Goal: Information Seeking & Learning: Check status

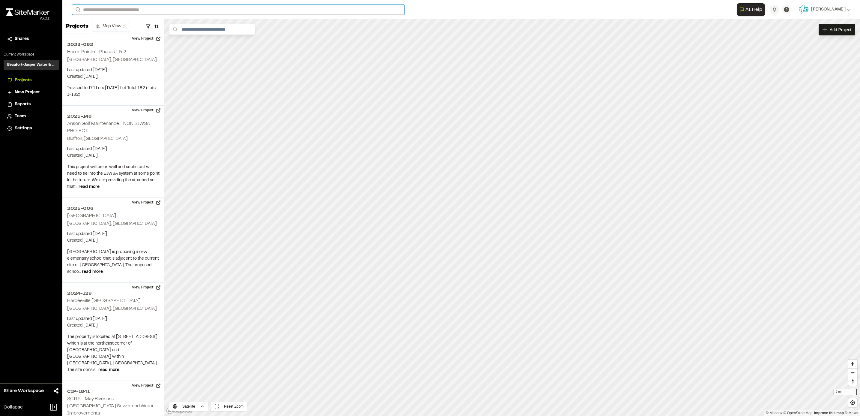
click at [228, 10] on input "Search" at bounding box center [238, 10] width 333 height 10
type input "*"
type input "*****"
click at [116, 28] on p "[GEOGRAPHIC_DATA] , [GEOGRAPHIC_DATA]" at bounding box center [131, 31] width 110 height 7
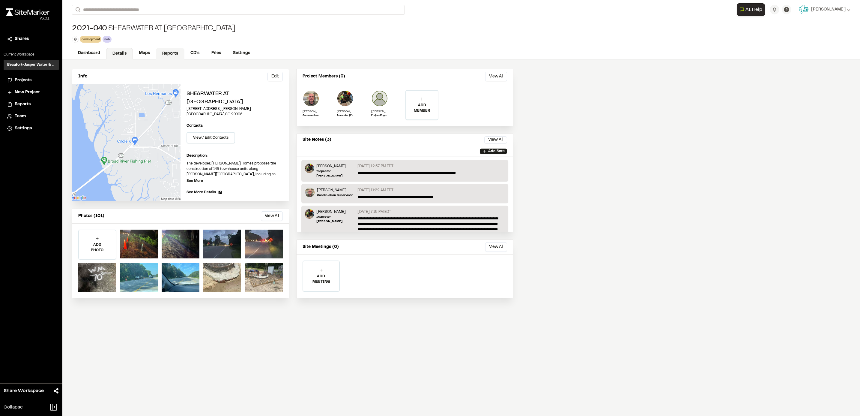
click at [164, 55] on link "Reports" at bounding box center [170, 53] width 28 height 11
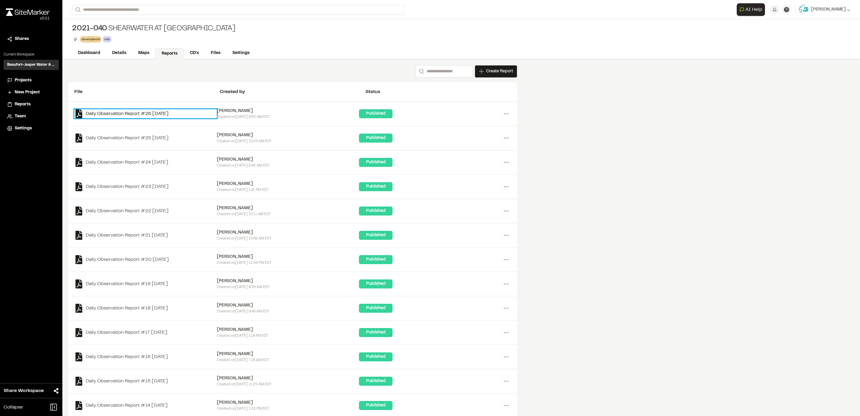
click at [144, 113] on link "Daily Observation Report #26 [DATE]" at bounding box center [145, 113] width 142 height 9
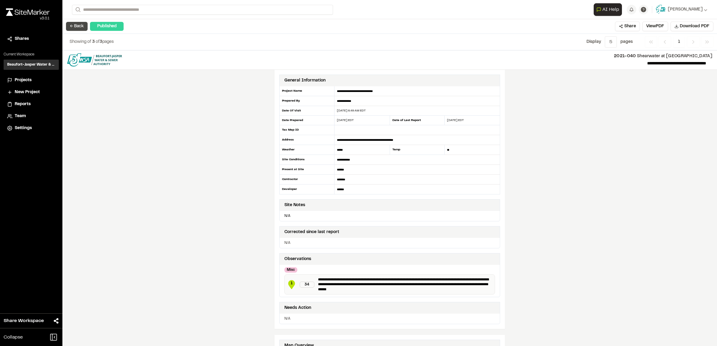
click at [74, 28] on button "← Back" at bounding box center [77, 26] width 22 height 9
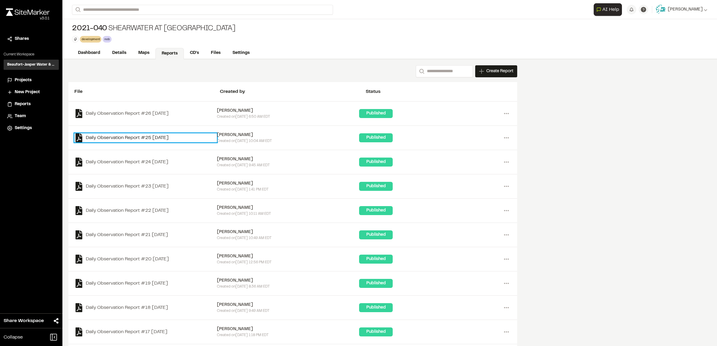
click at [127, 139] on link "Daily Observation Report #25 [DATE]" at bounding box center [145, 137] width 142 height 9
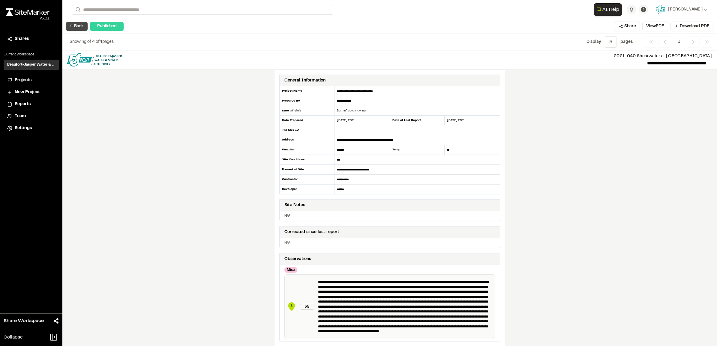
click at [77, 27] on button "← Back" at bounding box center [77, 26] width 22 height 9
